Goal: Book appointment/travel/reservation

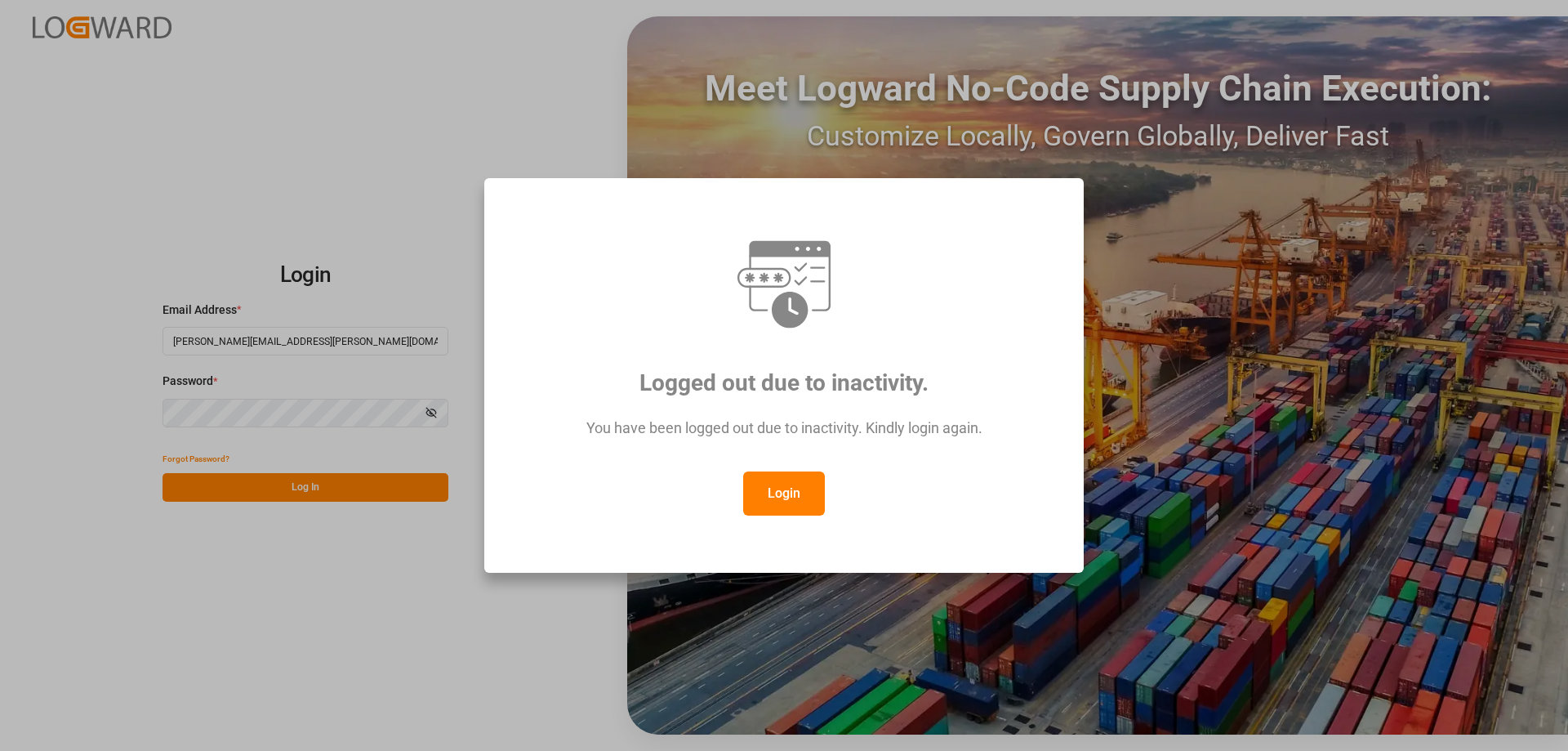
click at [787, 503] on button "Login" at bounding box center [784, 493] width 82 height 44
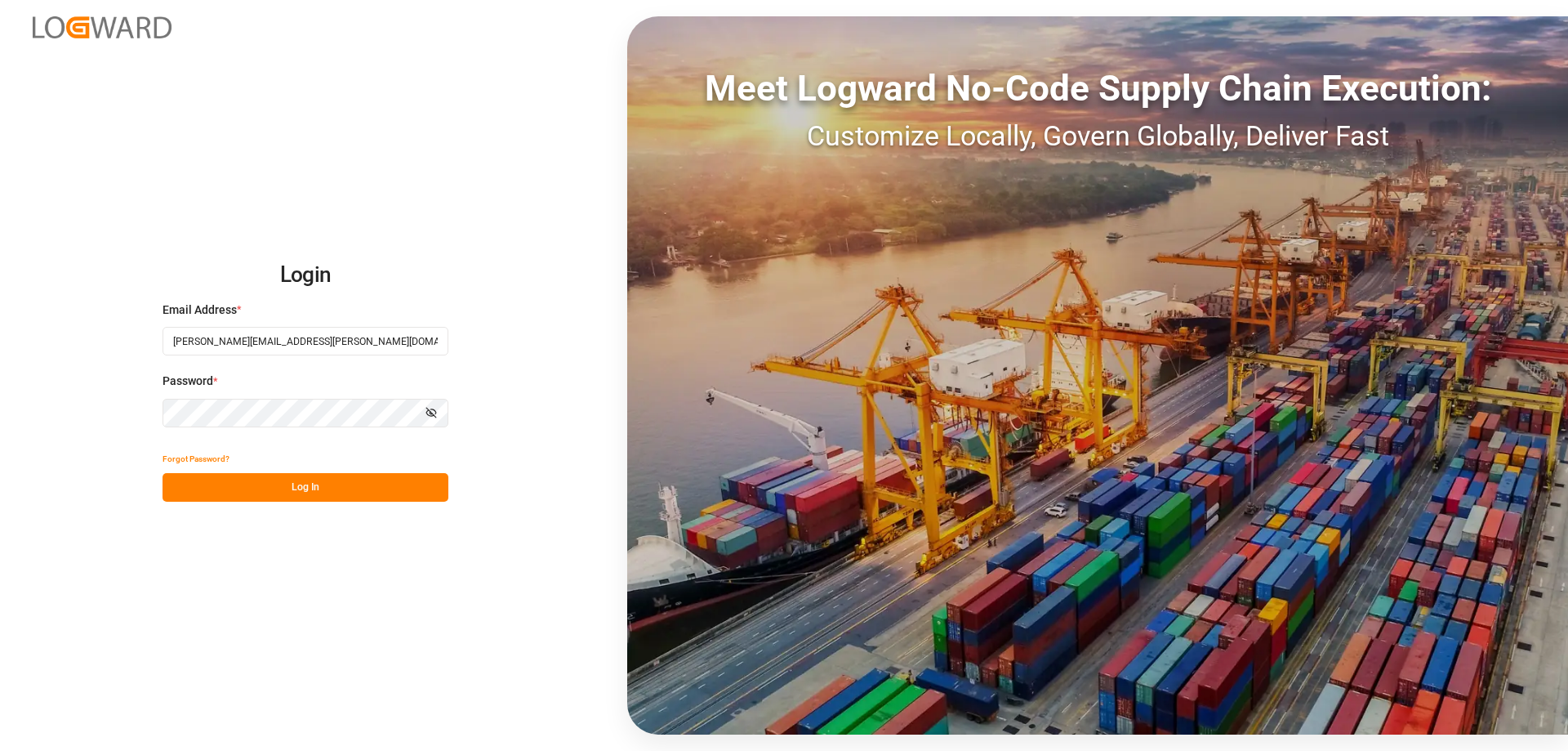
click at [403, 492] on button "Log In" at bounding box center [306, 487] width 286 height 29
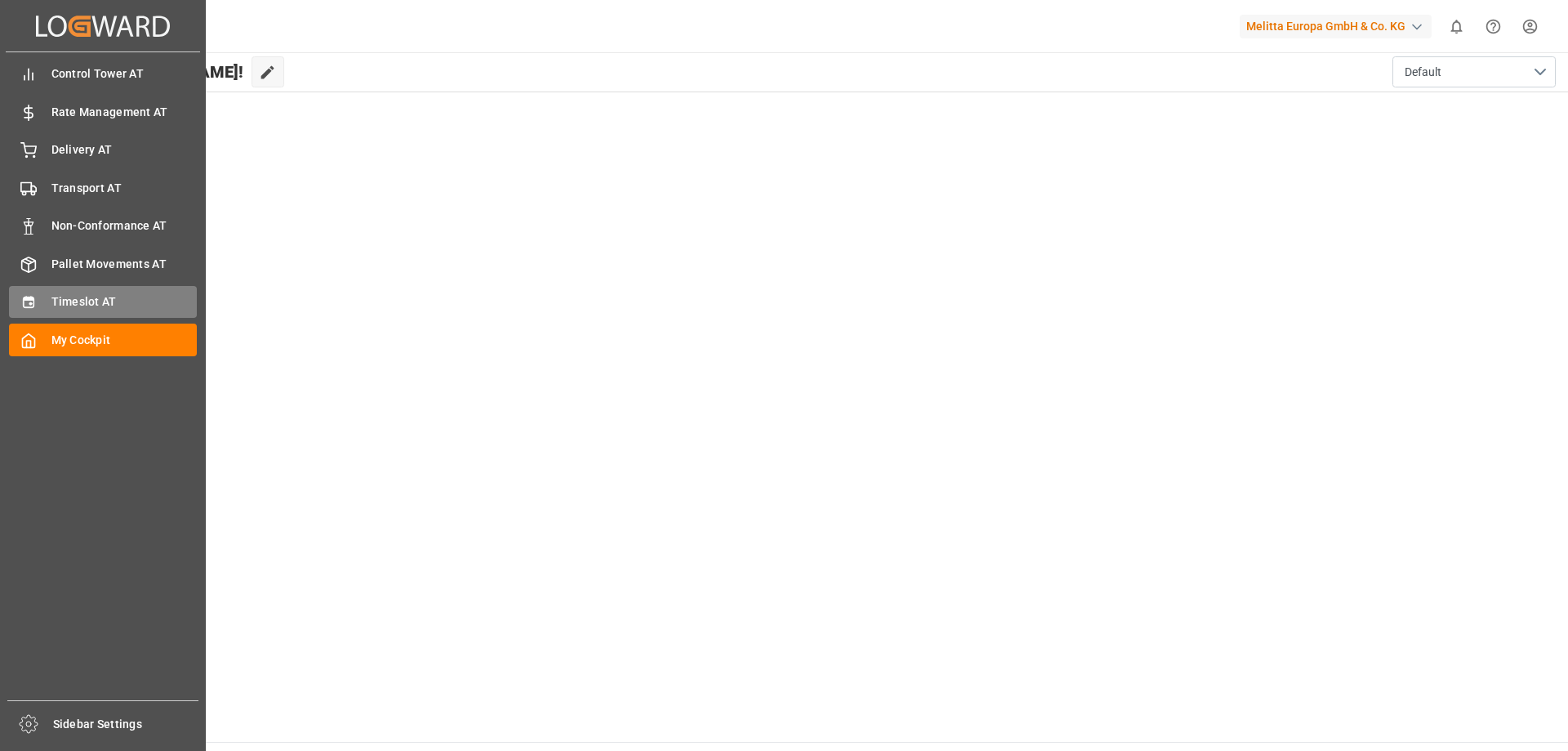
click at [41, 309] on div "Timeslot AT Timeslot AT" at bounding box center [103, 302] width 187 height 32
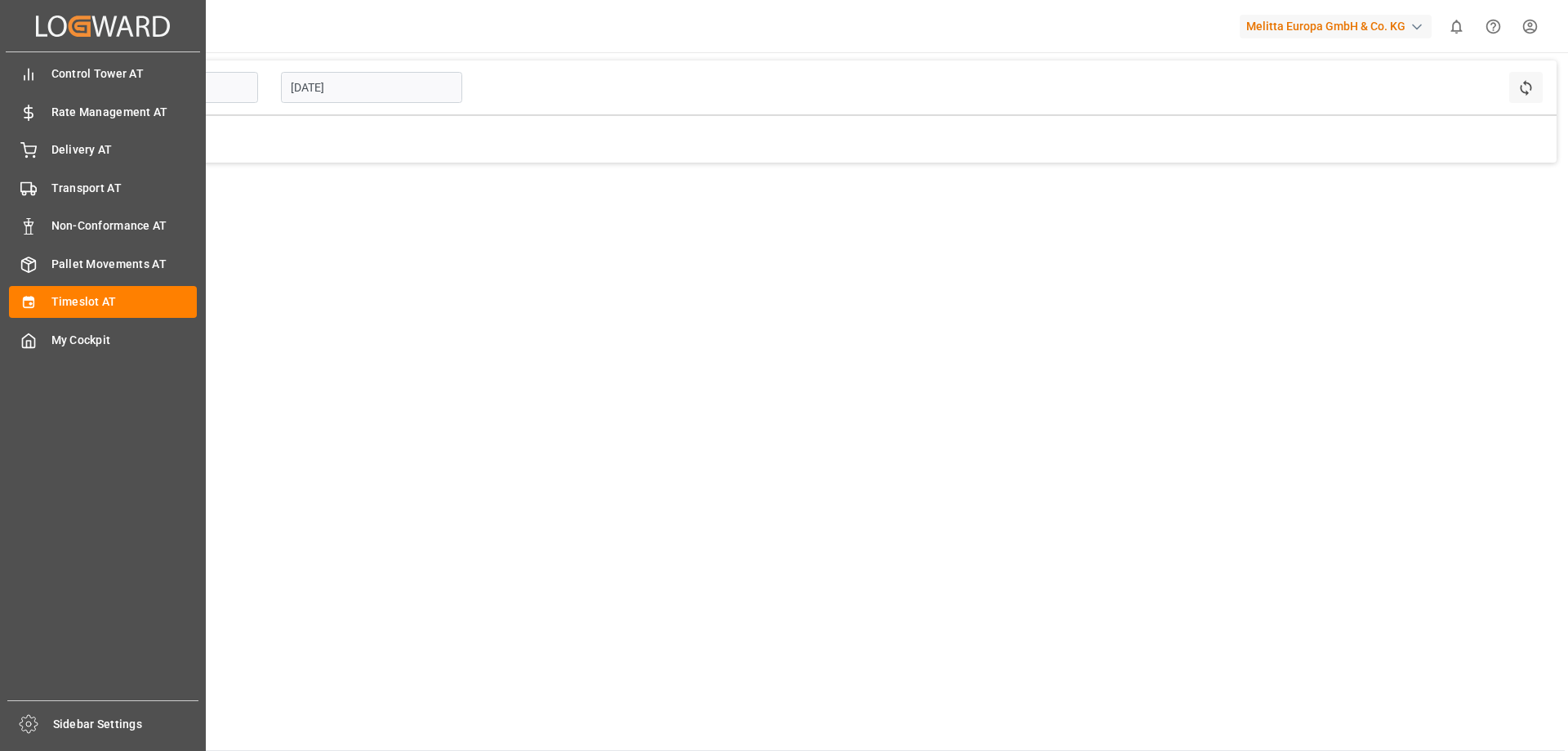
type input "Inbound AT"
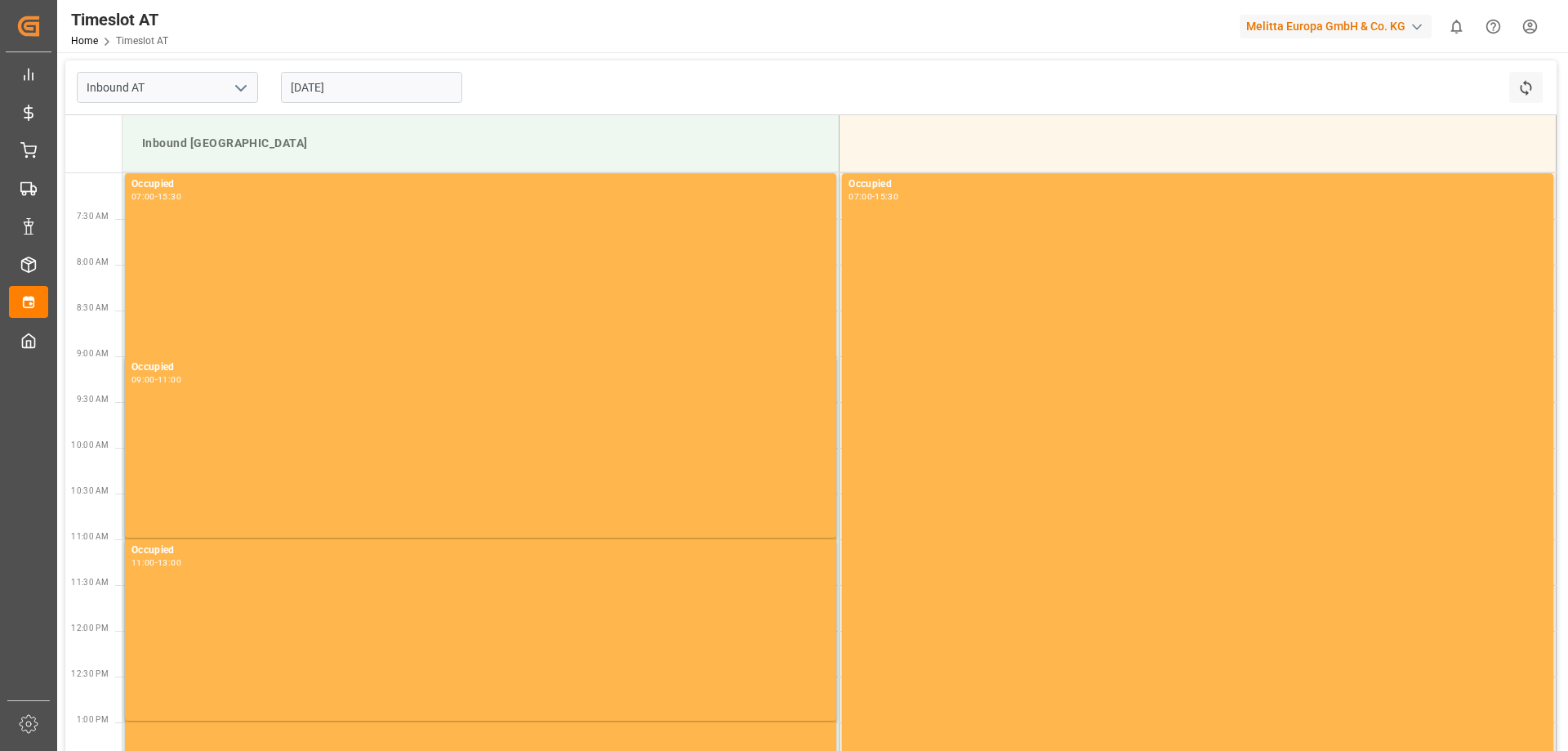
click at [316, 85] on input "[DATE]" at bounding box center [372, 87] width 182 height 31
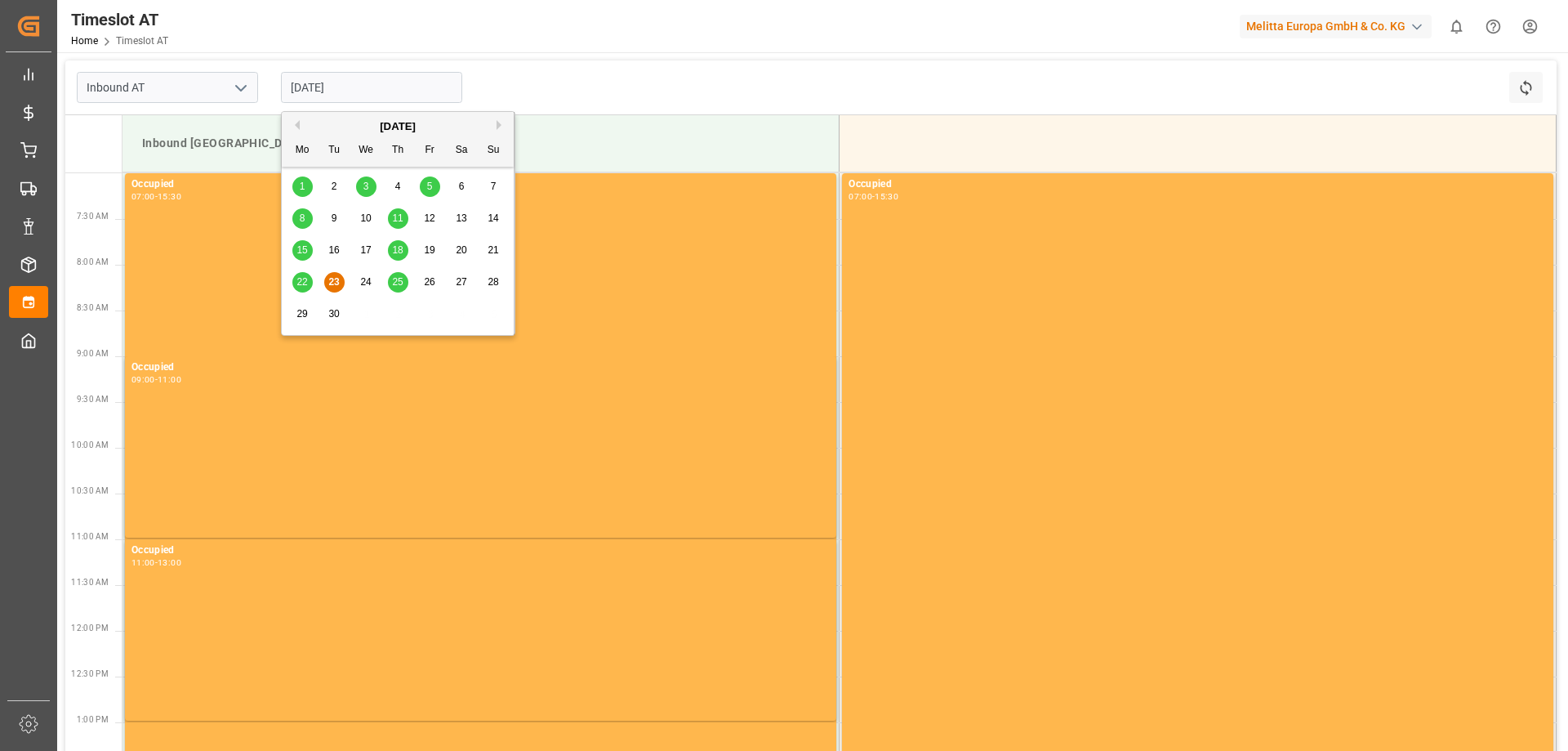
click at [406, 286] on div "25" at bounding box center [399, 282] width 20 height 19
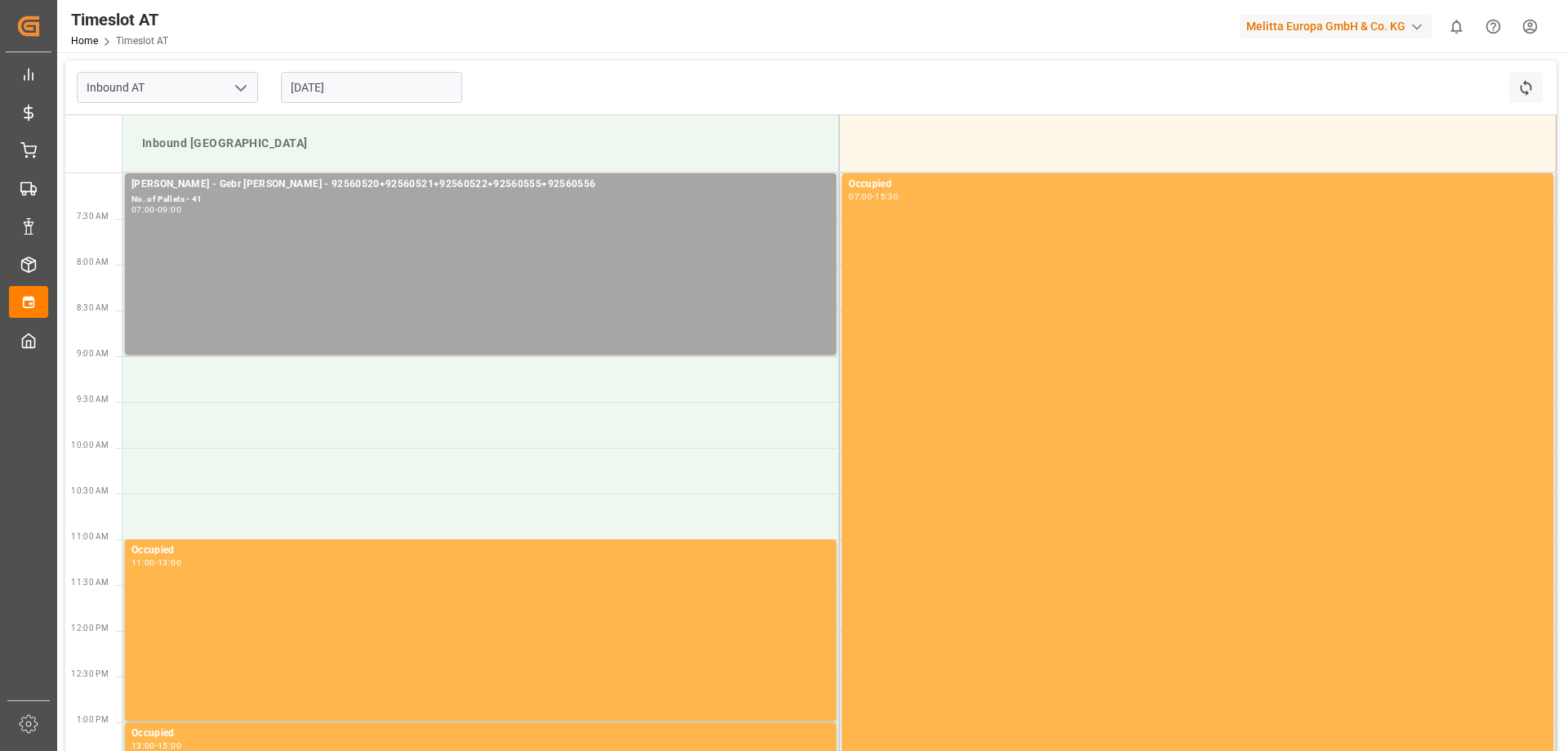
click at [328, 86] on input "[DATE]" at bounding box center [372, 87] width 182 height 31
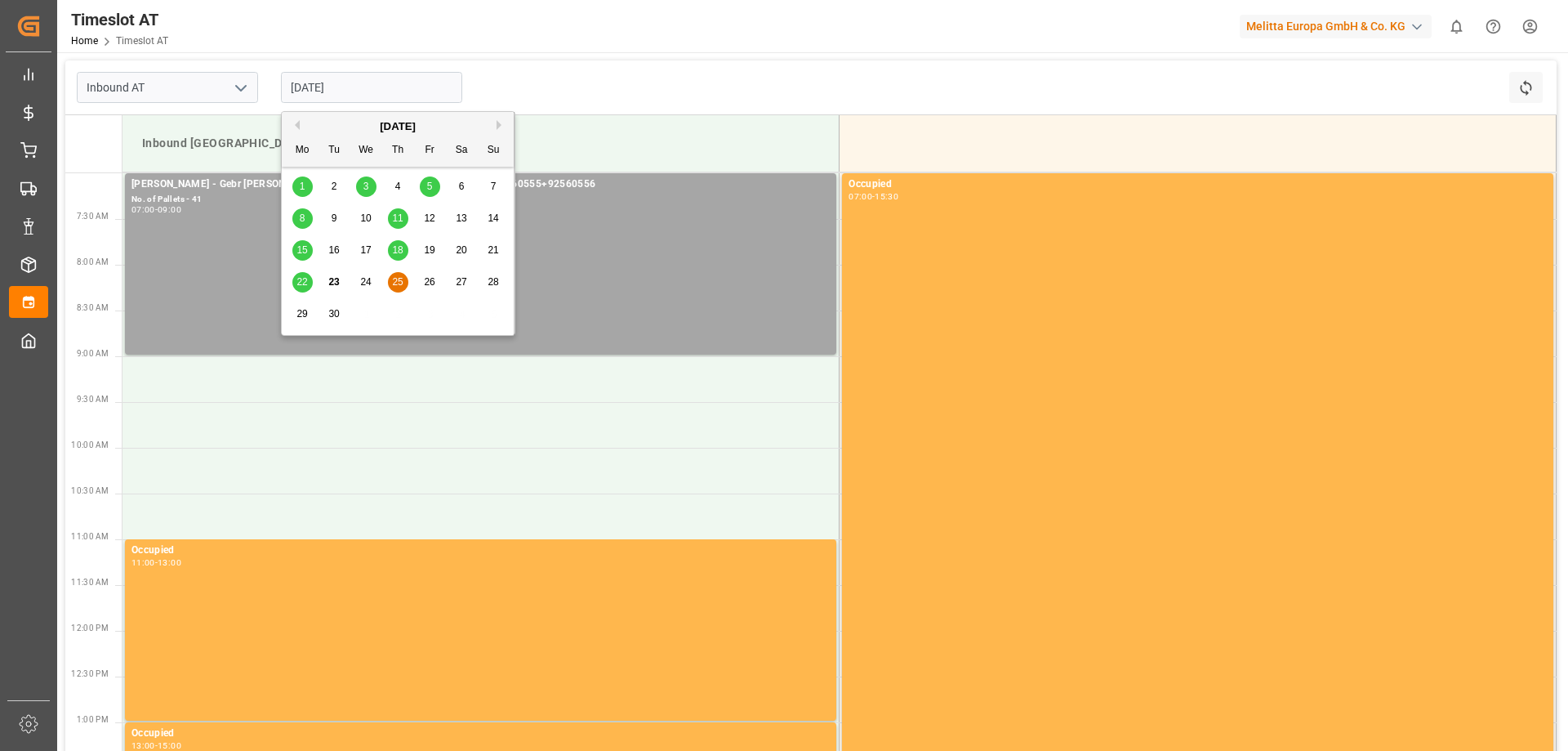
click at [430, 273] on div "26" at bounding box center [430, 282] width 20 height 19
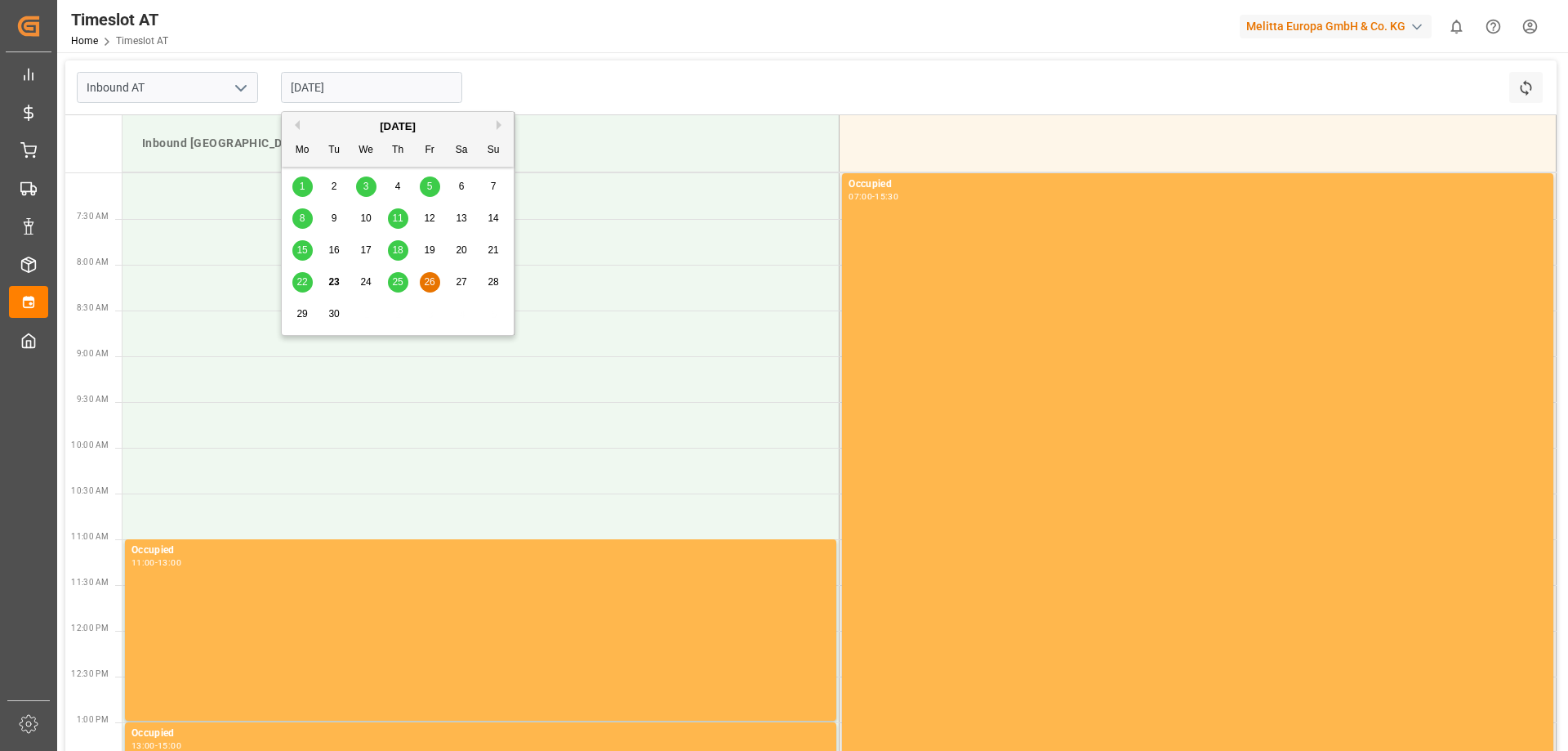
click at [399, 89] on input "[DATE]" at bounding box center [372, 87] width 182 height 31
click at [399, 286] on span "25" at bounding box center [397, 282] width 11 height 12
type input "[DATE]"
